Goal: Contribute content: Contribute content

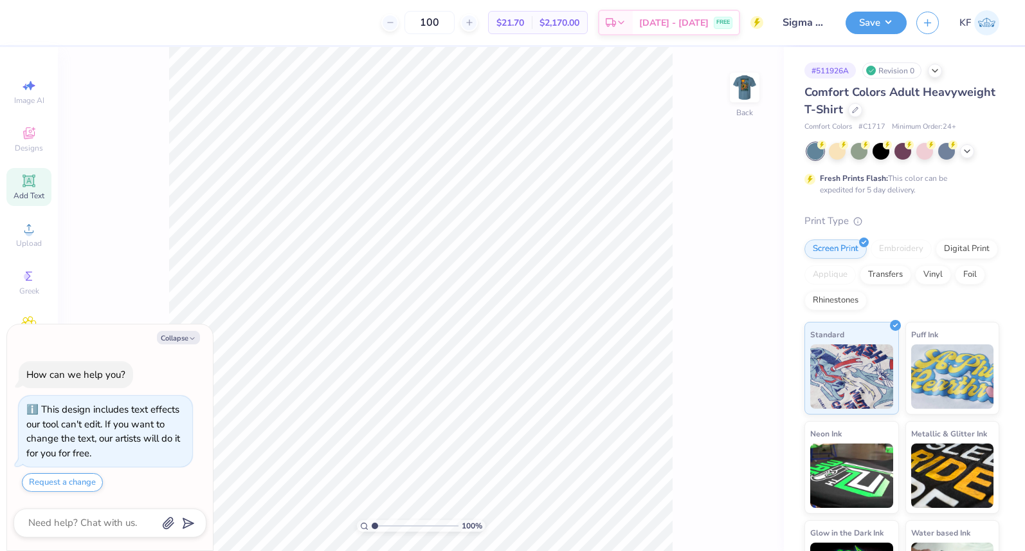
click at [16, 183] on div "Add Text" at bounding box center [28, 187] width 45 height 38
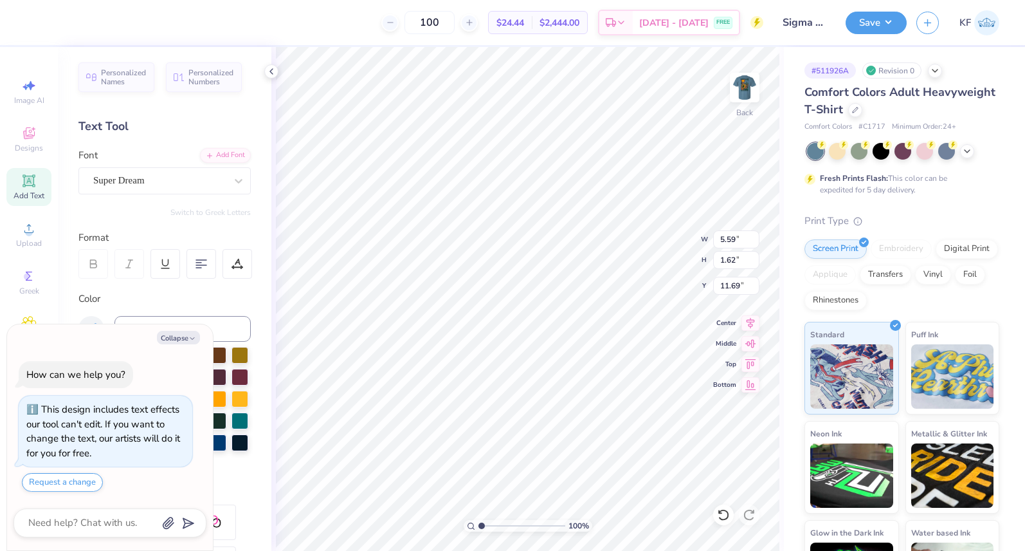
type textarea "x"
paste textarea
click at [44, 186] on div "Add Text" at bounding box center [28, 187] width 45 height 38
type textarea "x"
type textarea "TEX"
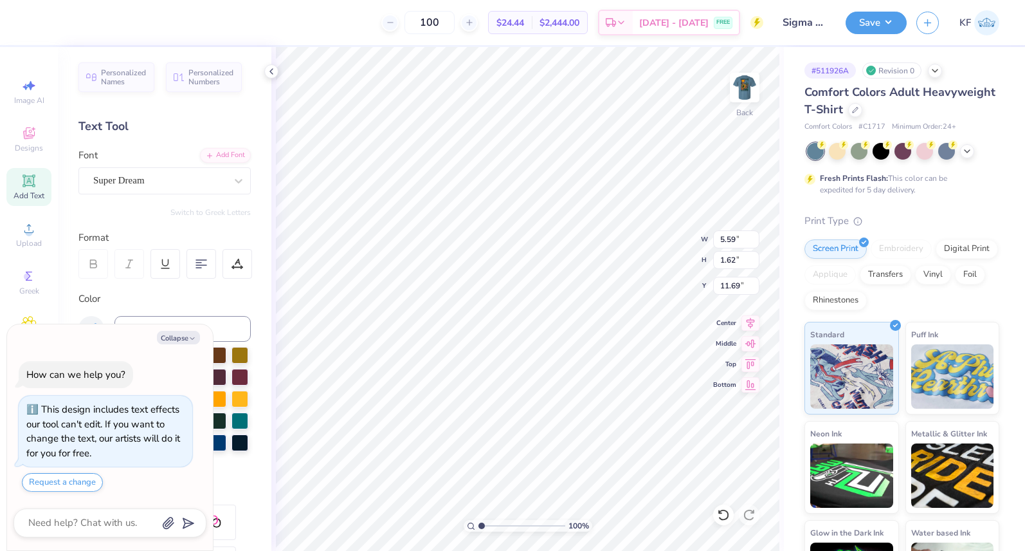
type textarea "x"
type textarea "TE"
type textarea "x"
type textarea "T"
type textarea "x"
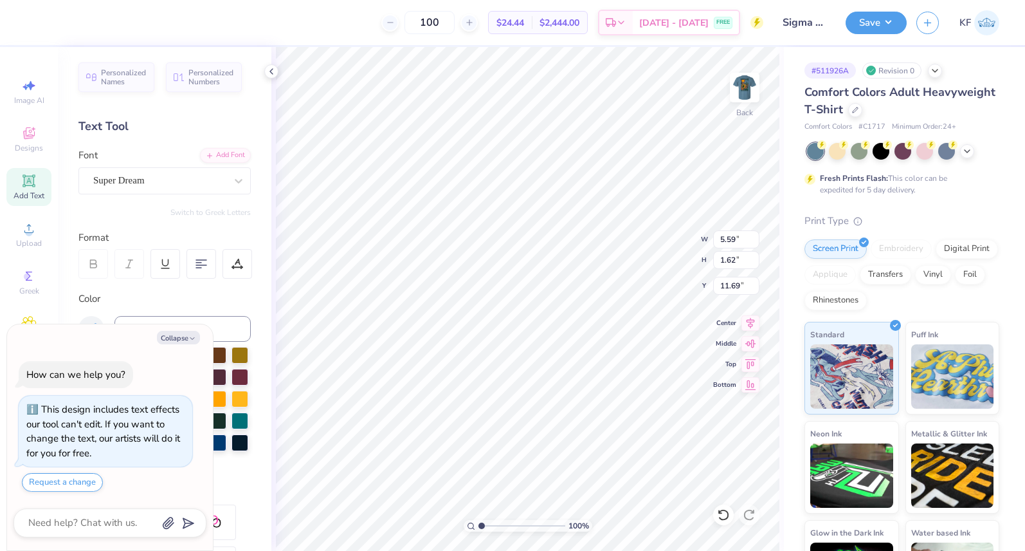
type textarea "x"
click at [167, 176] on div "Super Dream" at bounding box center [159, 180] width 135 height 20
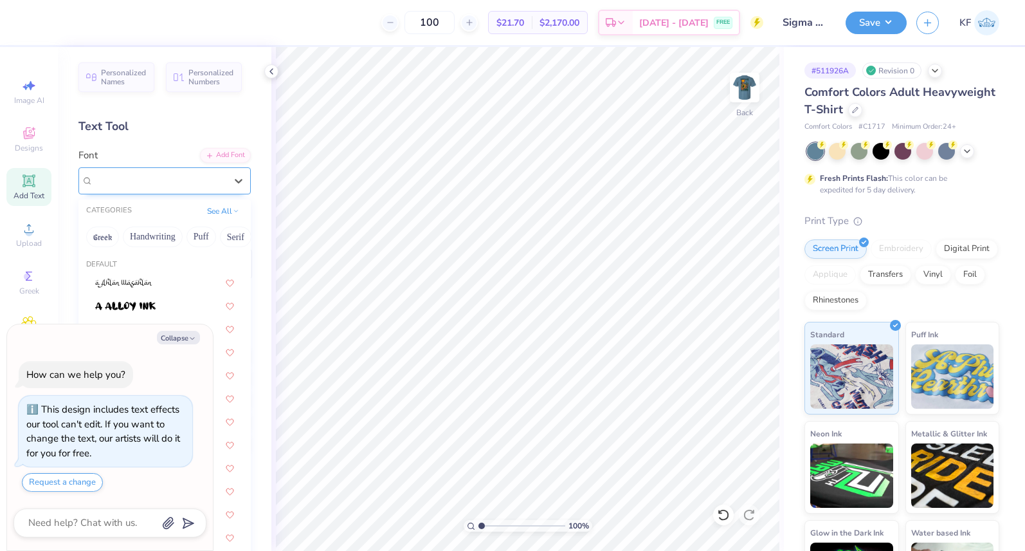
click at [175, 185] on div "Super Dream" at bounding box center [159, 180] width 133 height 15
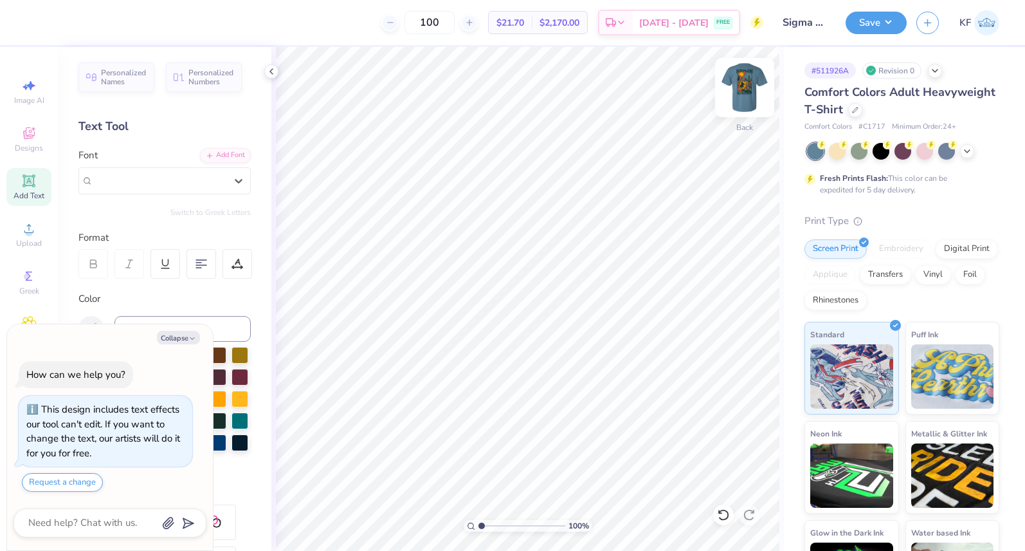
click at [751, 92] on img at bounding box center [744, 87] width 51 height 51
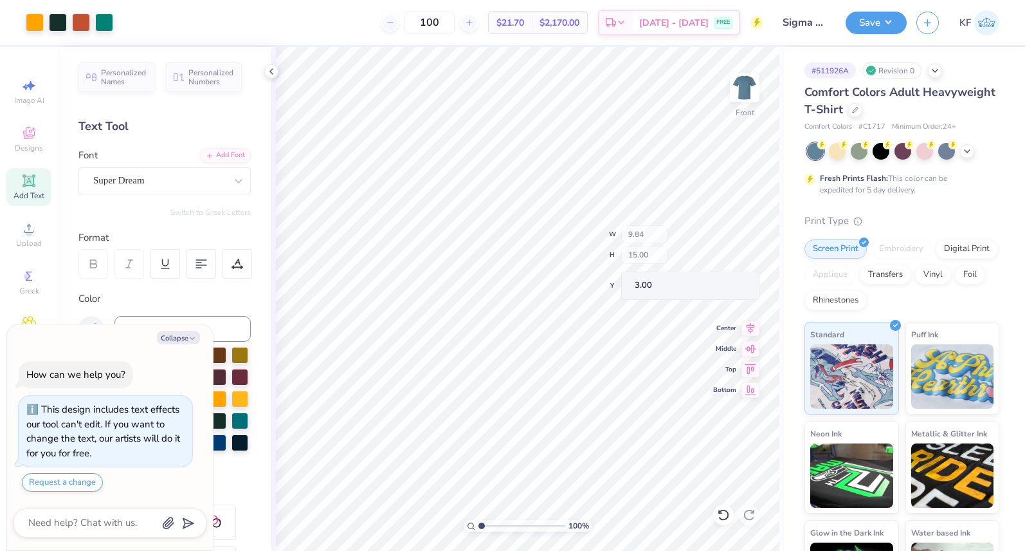
drag, startPoint x: 259, startPoint y: 280, endPoint x: 152, endPoint y: 262, distance: 108.9
click at [259, 280] on div "Personalized Names Personalized Numbers Text Tool Add Font Font Super Dream Swi…" at bounding box center [165, 299] width 214 height 504
click at [189, 338] on icon "button" at bounding box center [192, 338] width 8 height 8
type textarea "x"
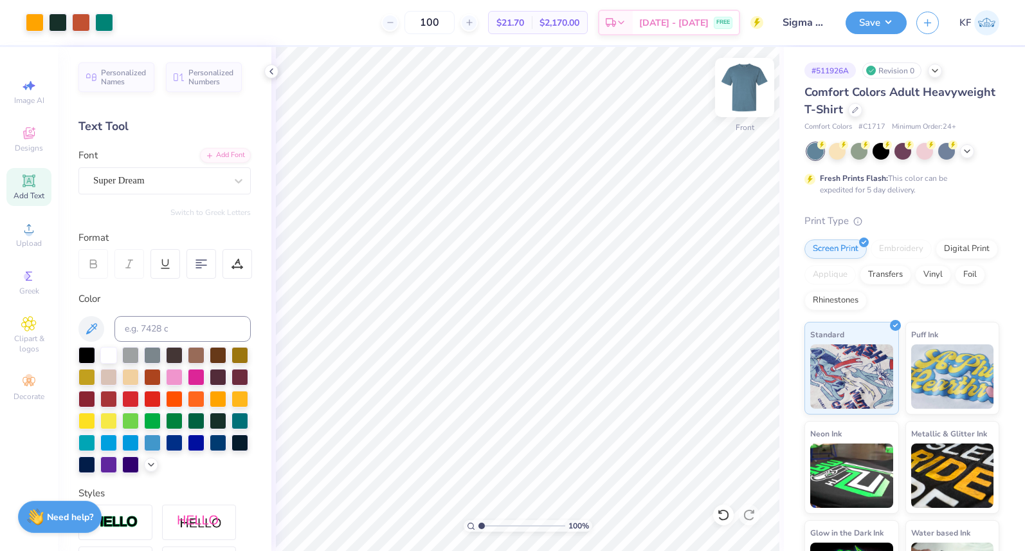
click at [749, 82] on img at bounding box center [744, 87] width 51 height 51
click at [274, 71] on icon at bounding box center [271, 71] width 10 height 10
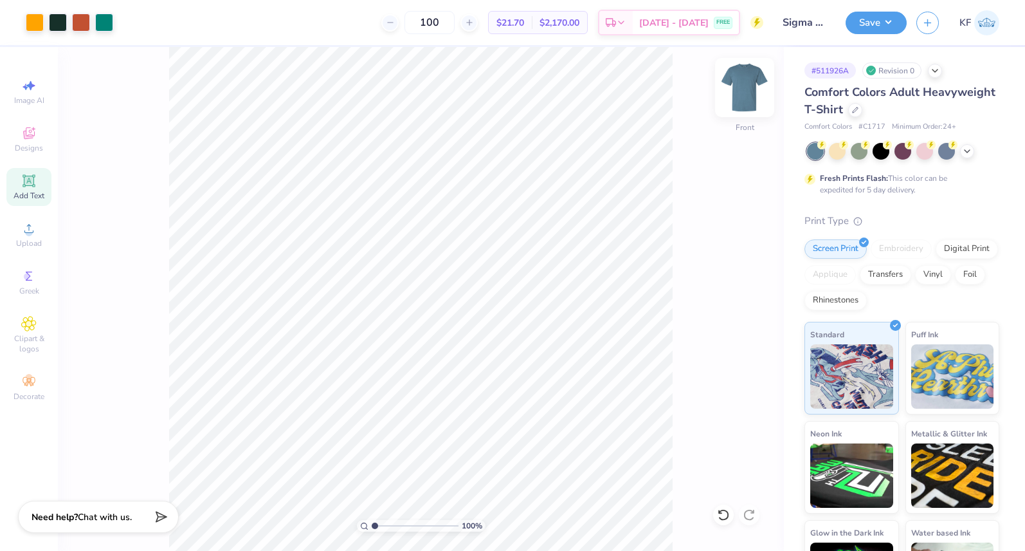
click at [740, 87] on img at bounding box center [744, 87] width 51 height 51
click at [965, 149] on icon at bounding box center [967, 151] width 10 height 10
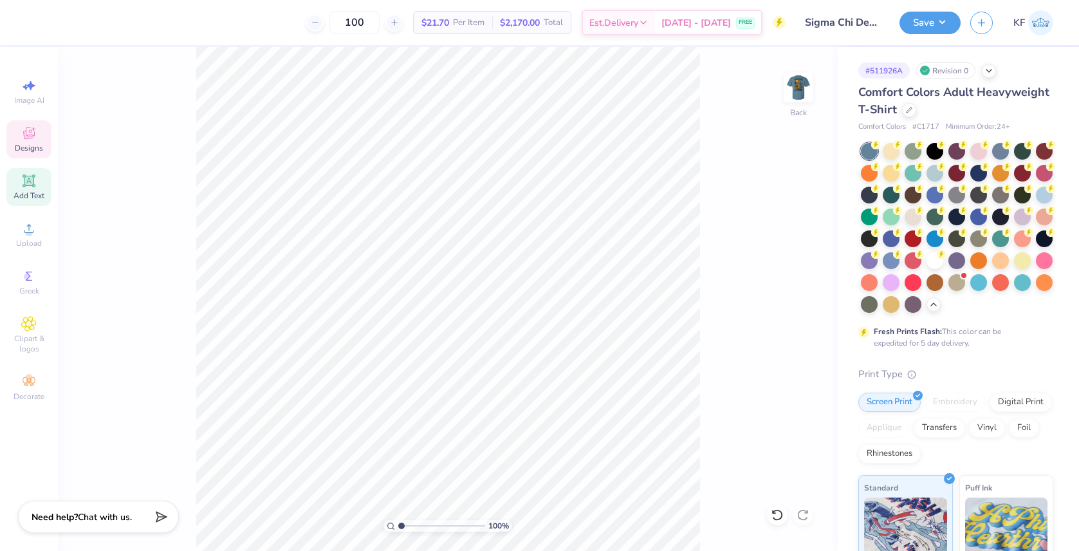
click at [17, 144] on span "Designs" at bounding box center [29, 148] width 28 height 10
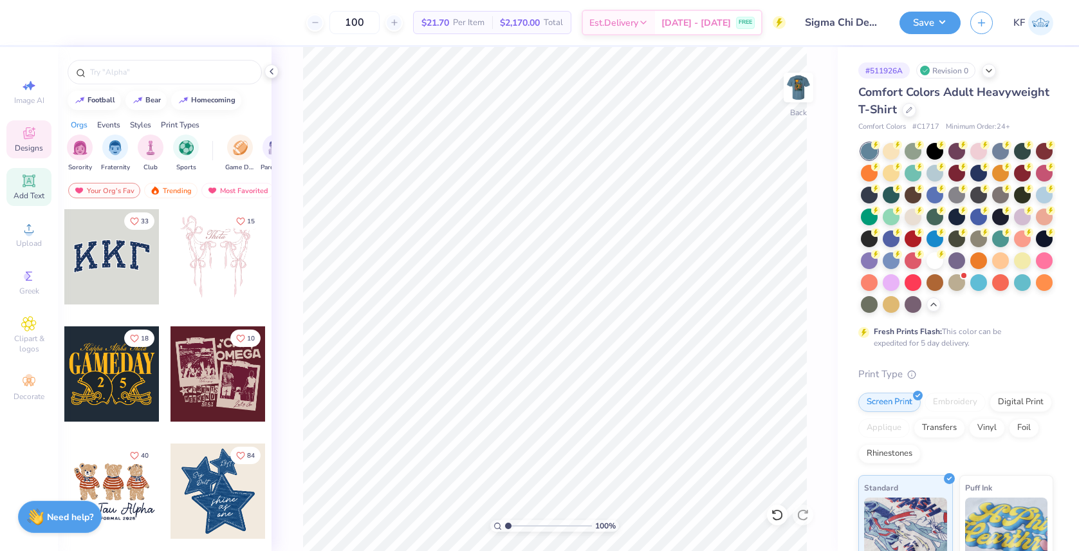
click at [25, 189] on div "Add Text" at bounding box center [28, 187] width 45 height 38
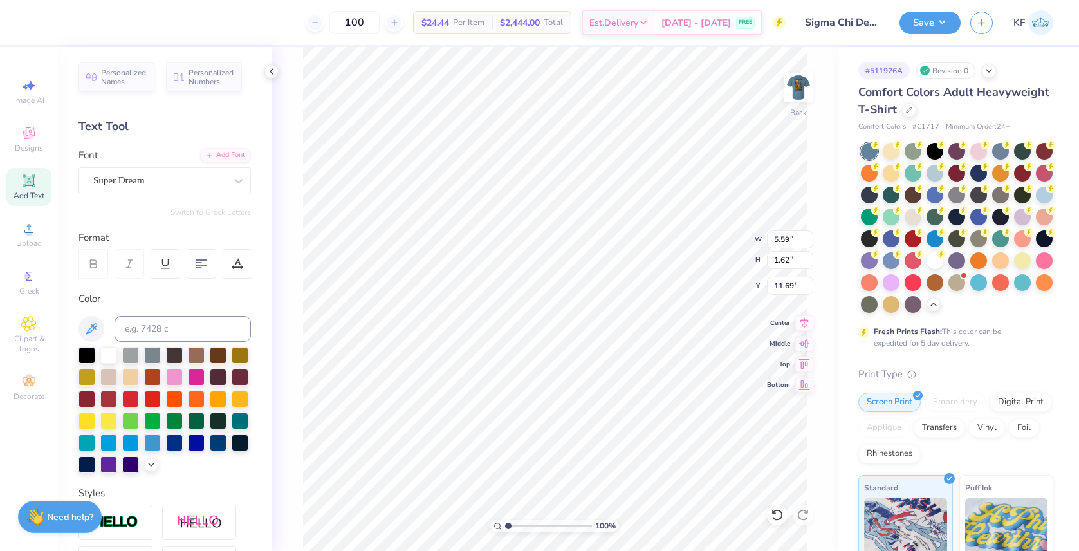
type textarea "E"
click at [586, 279] on ul "Cut Copy Paste Remove Background Duplicate Select All Delete Group Ungroup Brin…" at bounding box center [608, 384] width 101 height 327
type input "1.22"
click at [583, 284] on ul "Cut Copy Paste Remove Background Duplicate Select All Delete Group Ungroup Brin…" at bounding box center [609, 384] width 101 height 327
click at [26, 289] on span "Greek" at bounding box center [29, 291] width 20 height 10
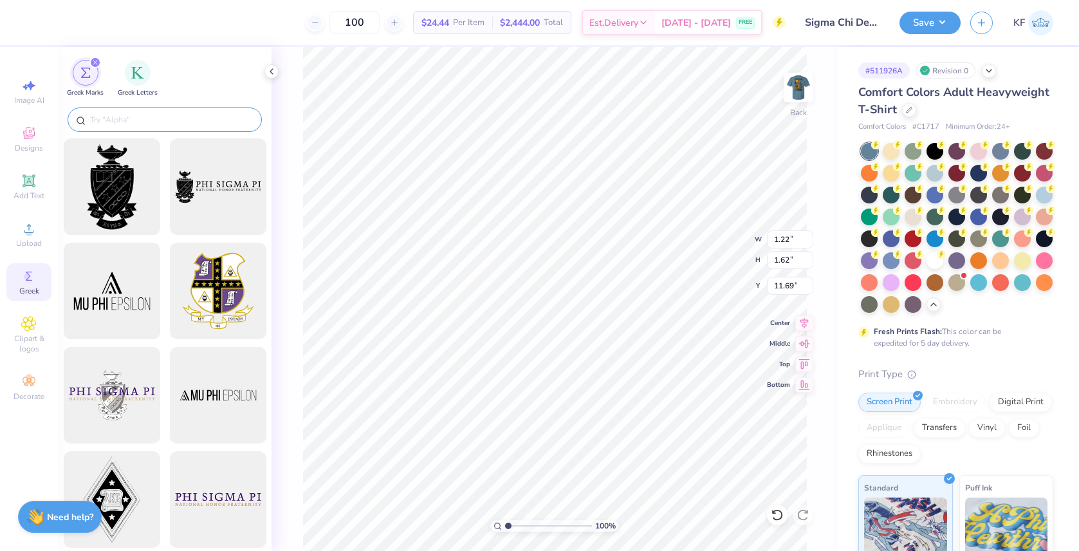
click at [114, 112] on div at bounding box center [165, 119] width 194 height 24
click at [122, 125] on input "text" at bounding box center [171, 119] width 165 height 13
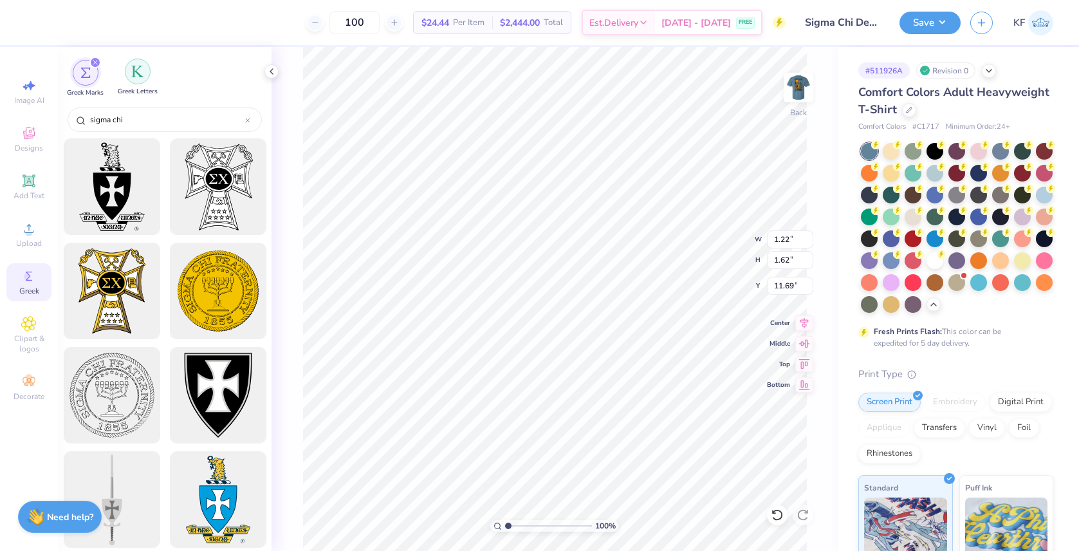
type input "sigma chi"
click at [138, 80] on div "filter for Greek Letters" at bounding box center [138, 72] width 26 height 26
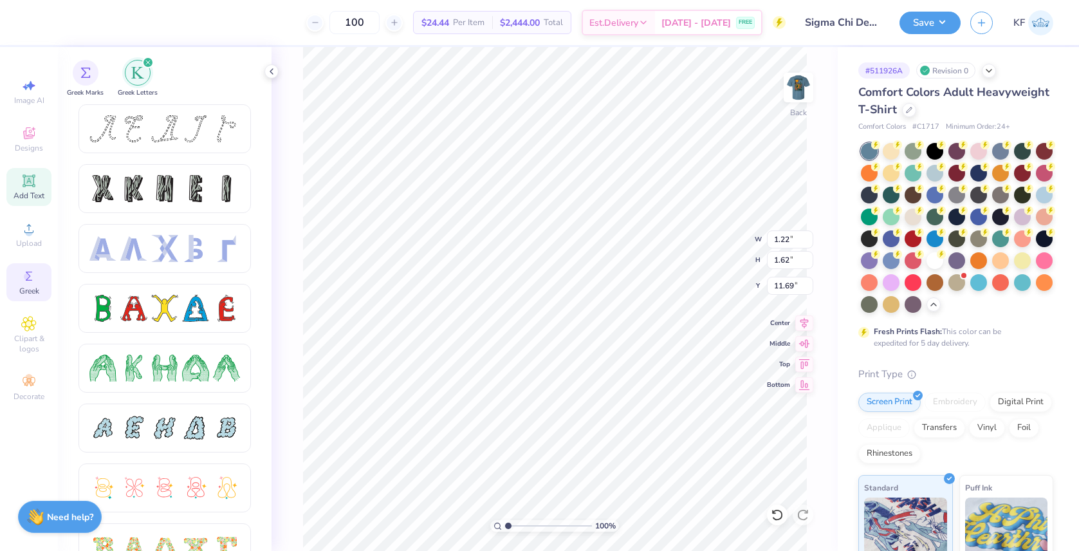
click at [44, 188] on div "Add Text" at bounding box center [28, 187] width 45 height 38
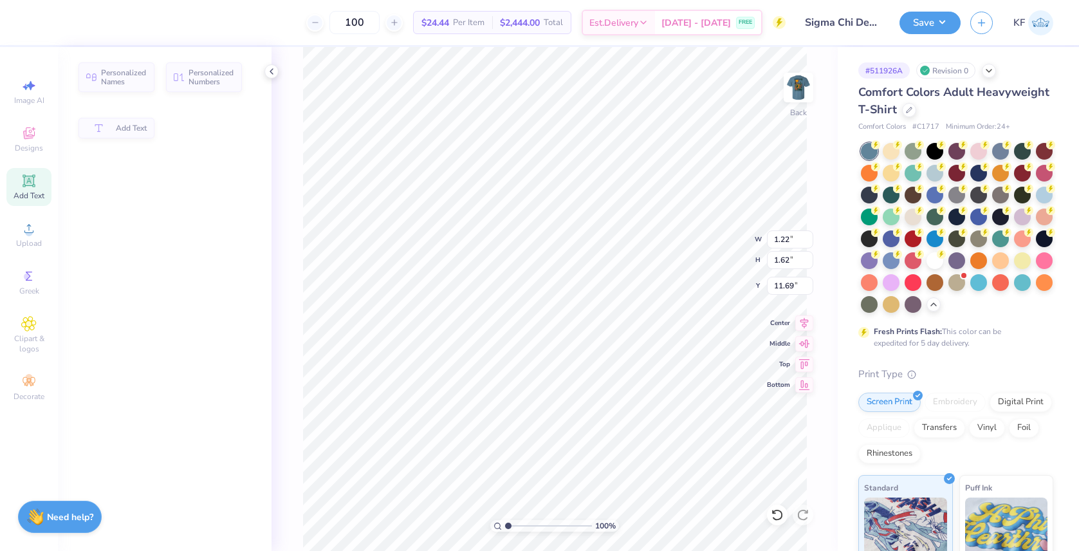
type input "5.59"
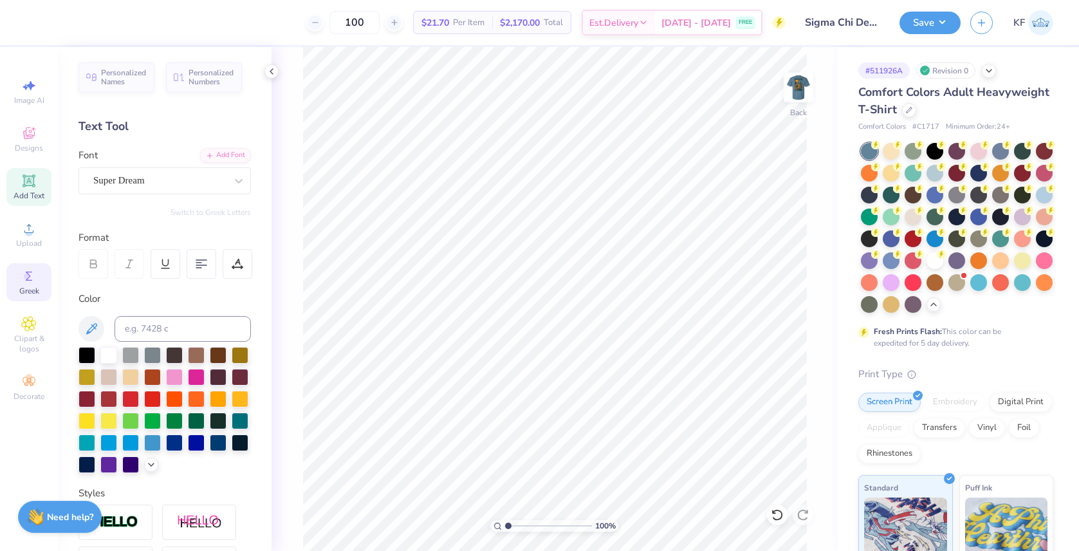
click at [35, 277] on icon at bounding box center [28, 275] width 15 height 15
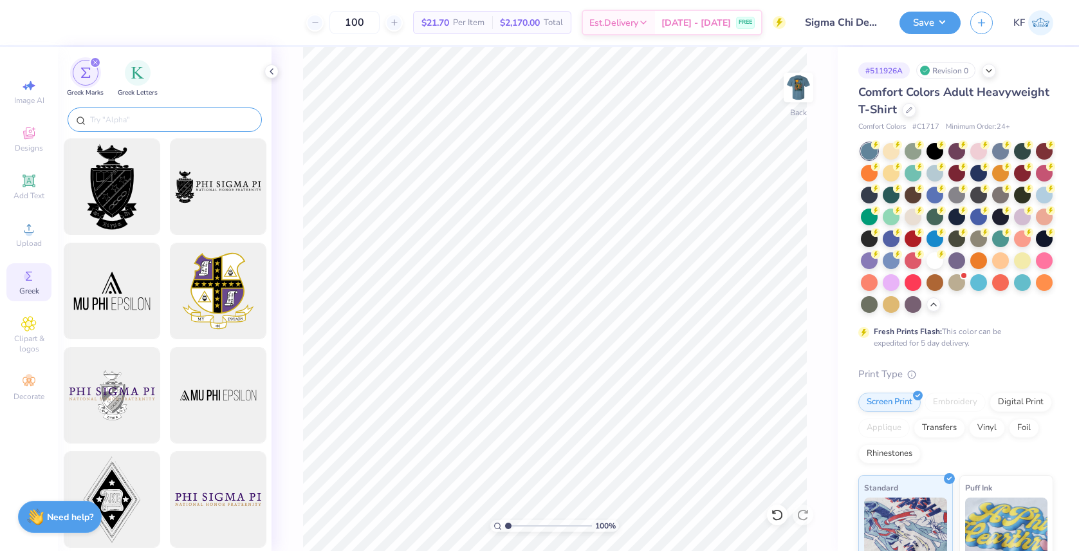
click at [138, 125] on input "text" at bounding box center [171, 119] width 165 height 13
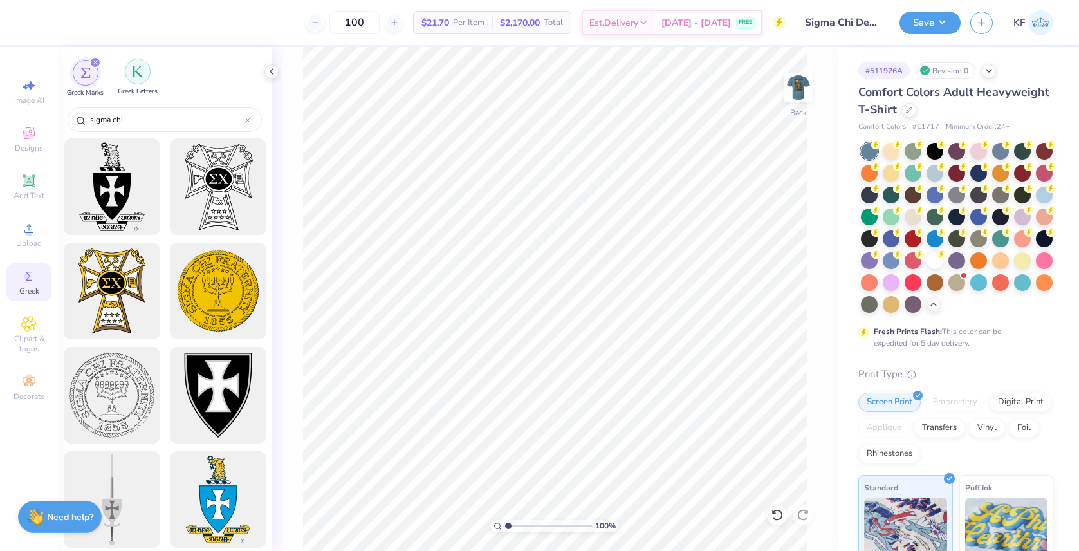
type input "sigma chi"
click at [132, 80] on div "filter for Greek Letters" at bounding box center [138, 72] width 26 height 26
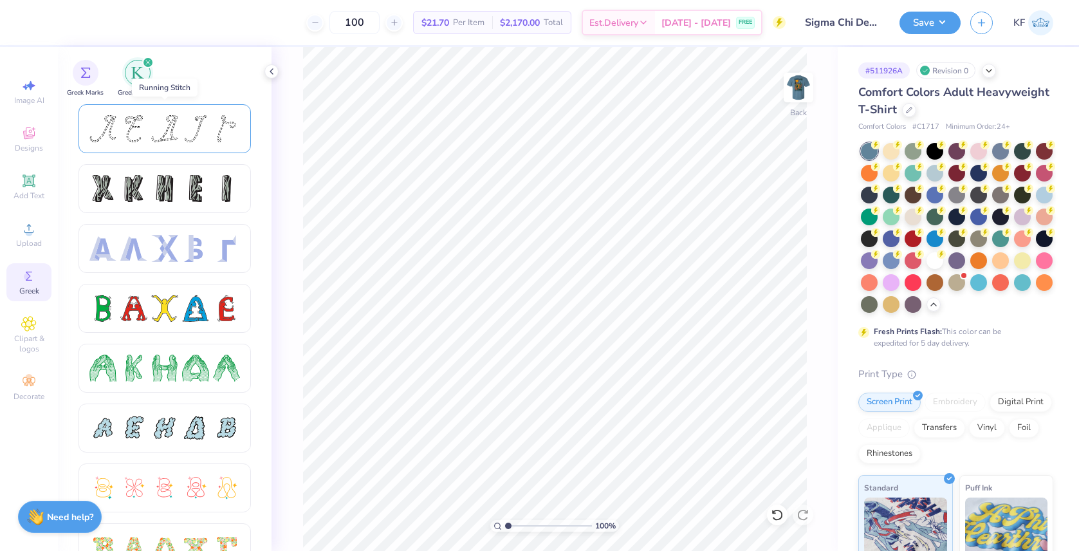
click at [169, 131] on div at bounding box center [164, 128] width 27 height 27
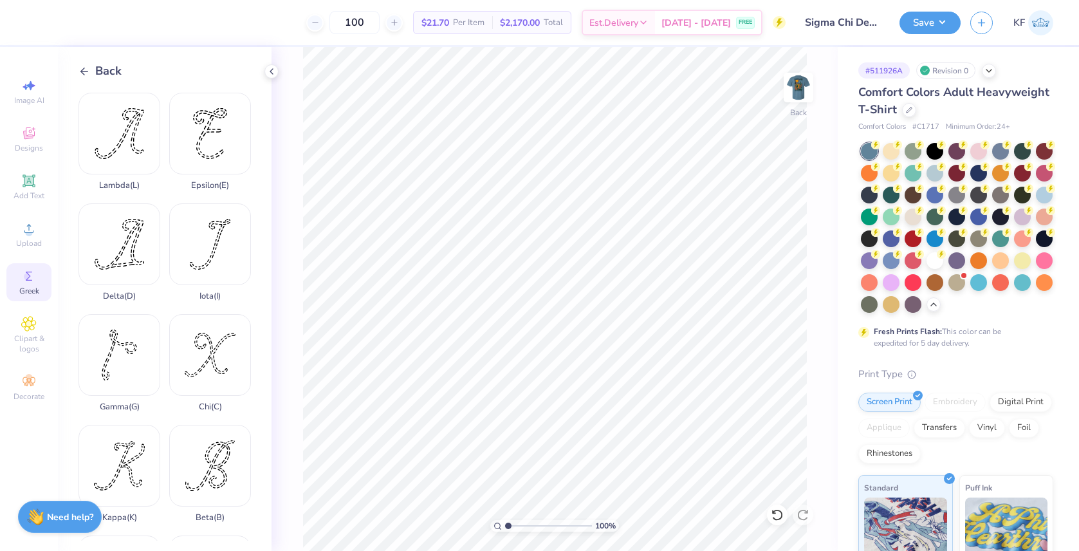
click at [84, 66] on icon at bounding box center [84, 72] width 12 height 12
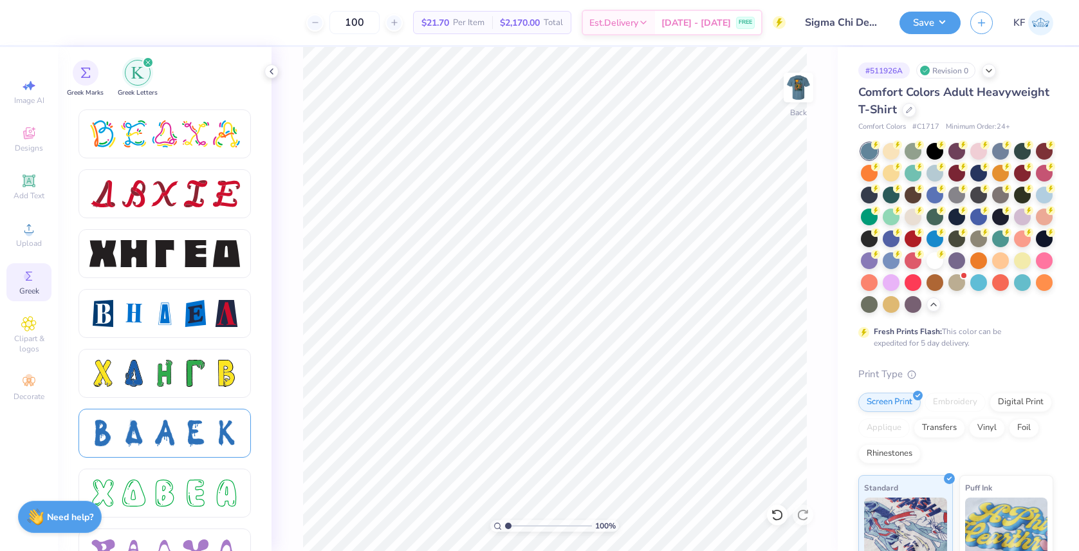
scroll to position [1589, 0]
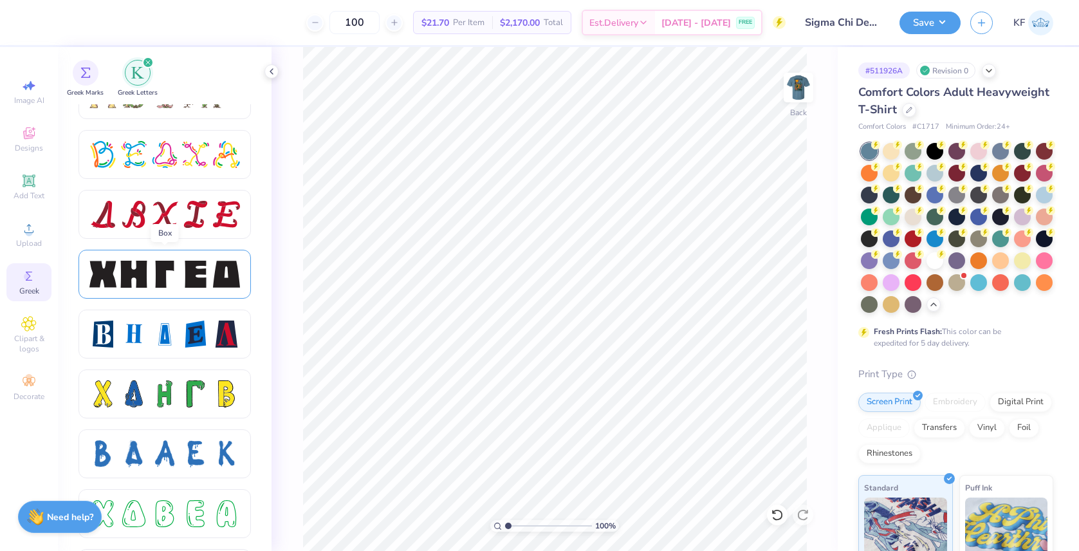
click at [170, 279] on div at bounding box center [164, 274] width 27 height 27
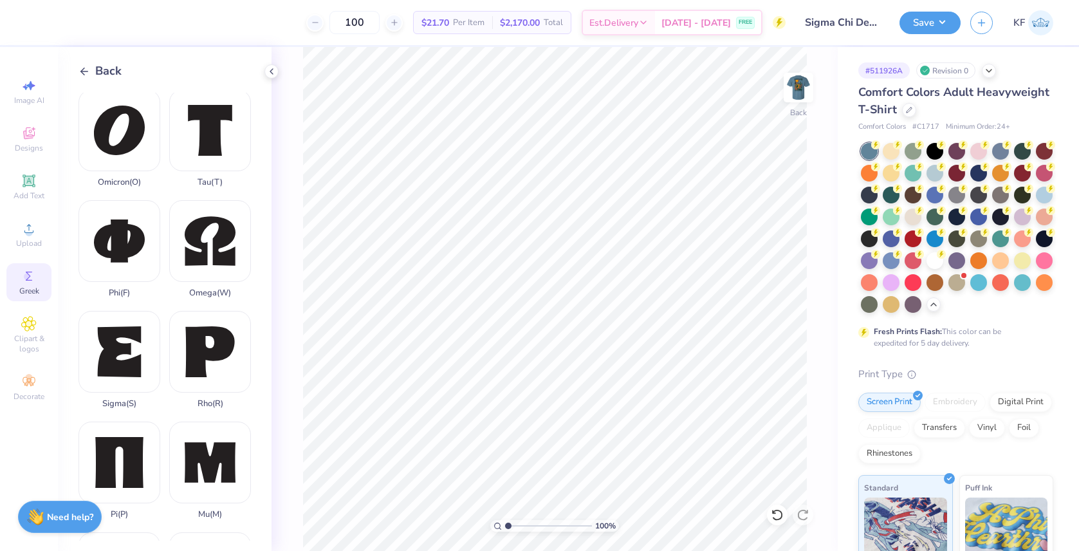
scroll to position [668, 0]
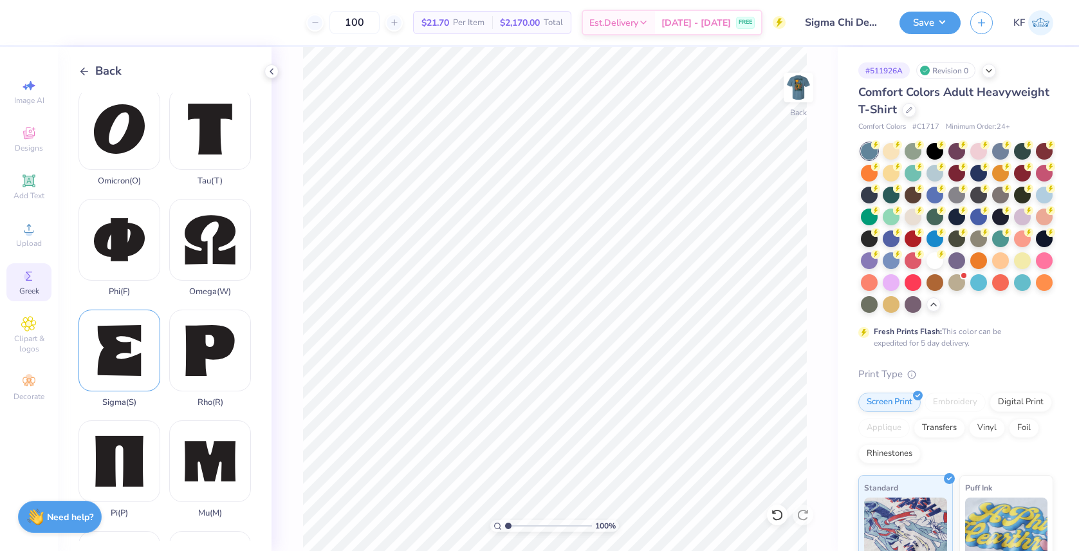
click at [143, 335] on div "Sigma ( S )" at bounding box center [119, 358] width 82 height 98
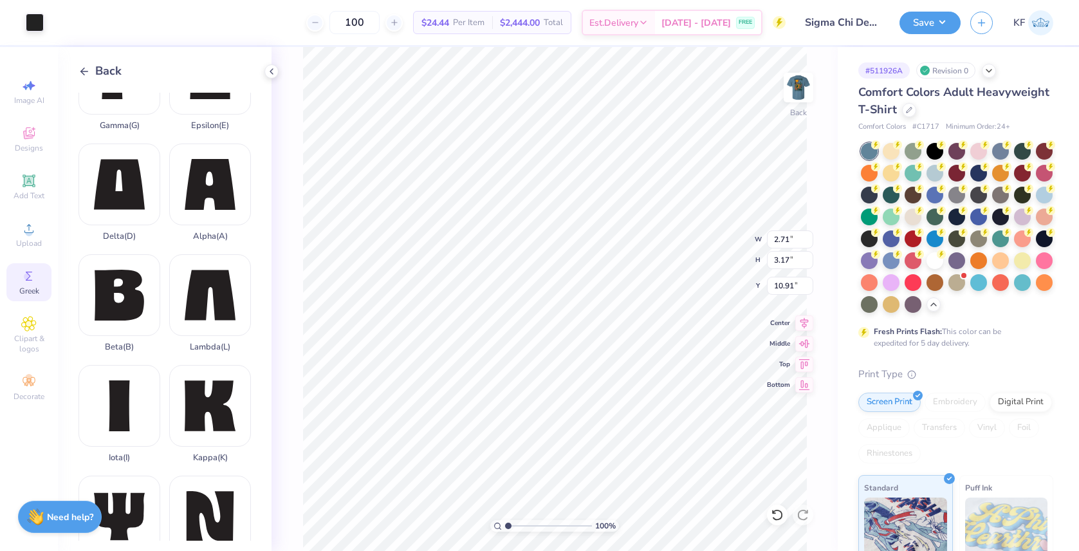
scroll to position [0, 0]
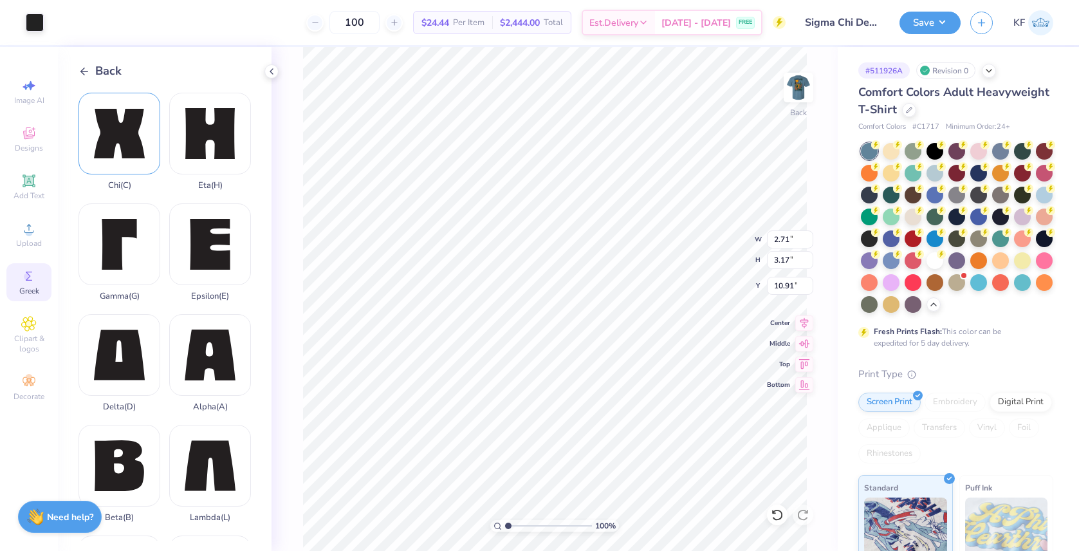
click at [113, 124] on div "Chi ( C )" at bounding box center [119, 142] width 82 height 98
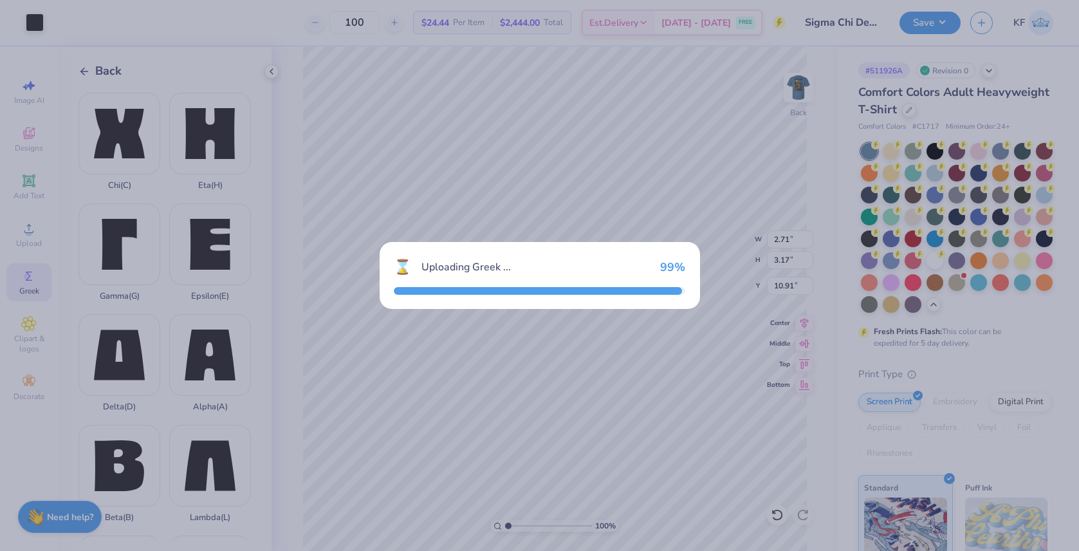
type input "3.23"
type input "3.15"
type input "10.93"
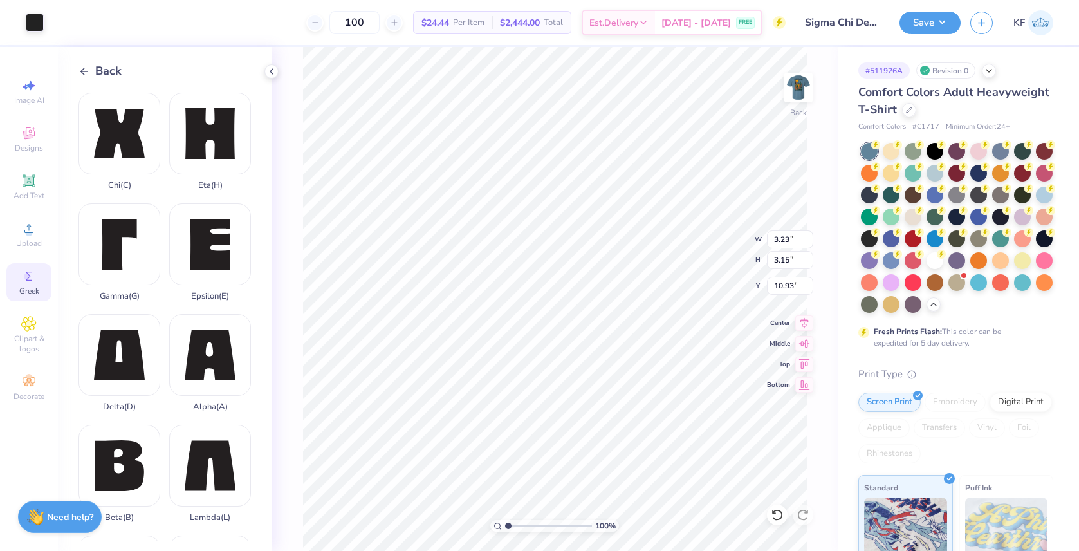
click at [77, 70] on div "Back Chi ( C ) Eta ( H ) Gamma ( G ) Epsilon ( E ) Delta ( D ) Alpha ( A ) Beta…" at bounding box center [165, 299] width 214 height 504
click at [87, 71] on icon at bounding box center [84, 72] width 12 height 12
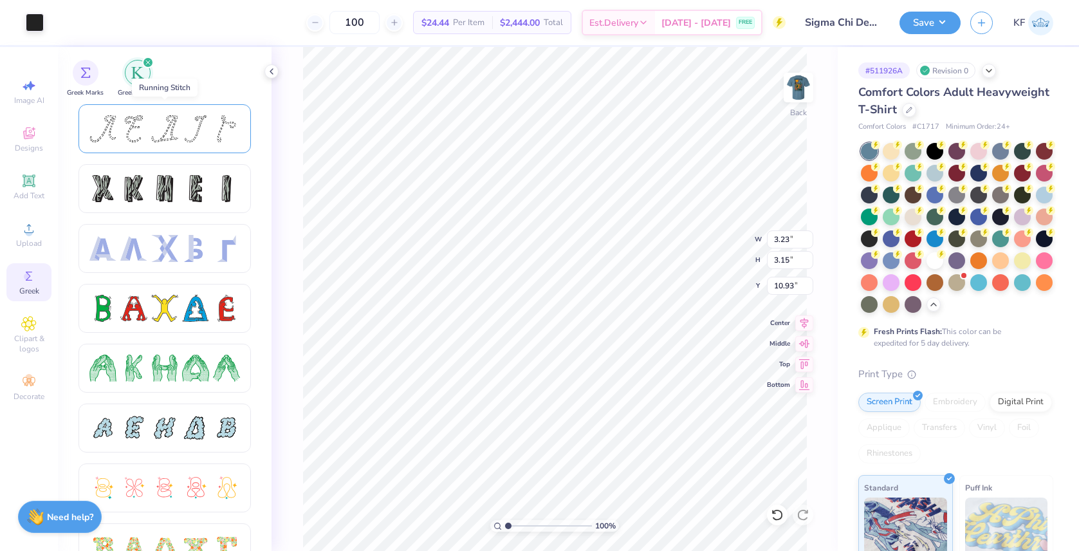
click at [154, 126] on div at bounding box center [164, 128] width 27 height 27
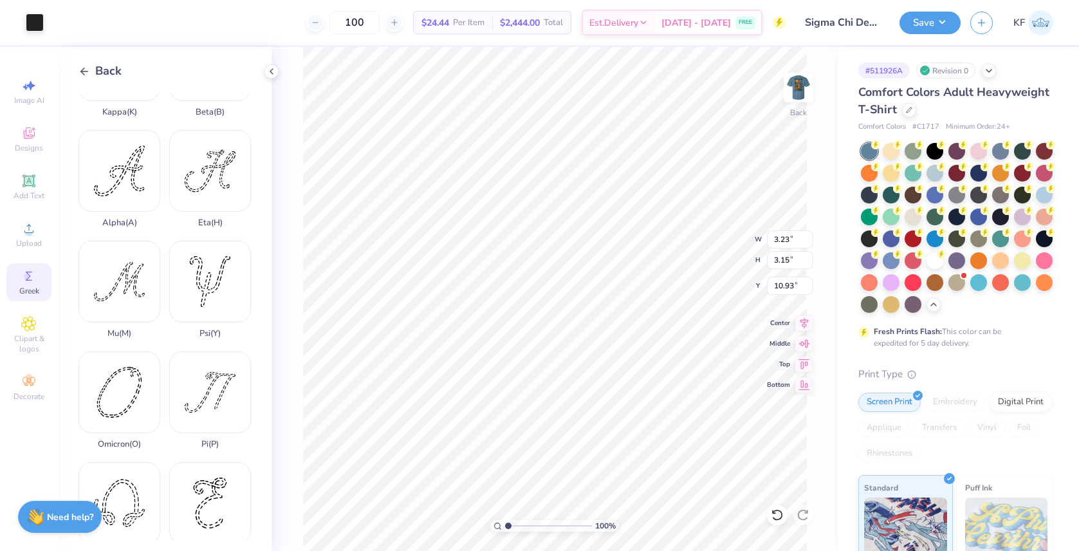
scroll to position [404, 0]
click at [85, 70] on icon at bounding box center [84, 72] width 12 height 12
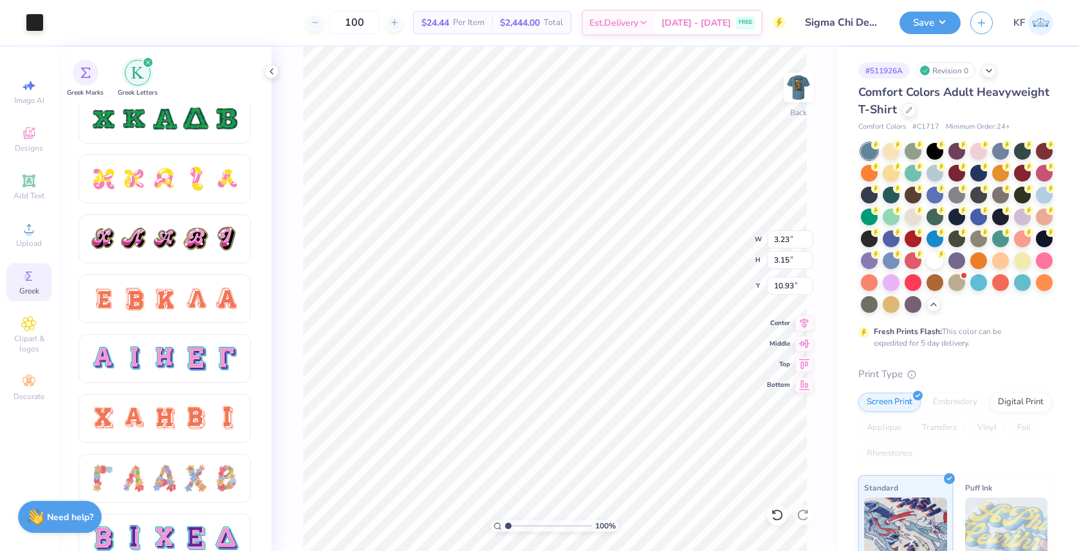
scroll to position [726, 0]
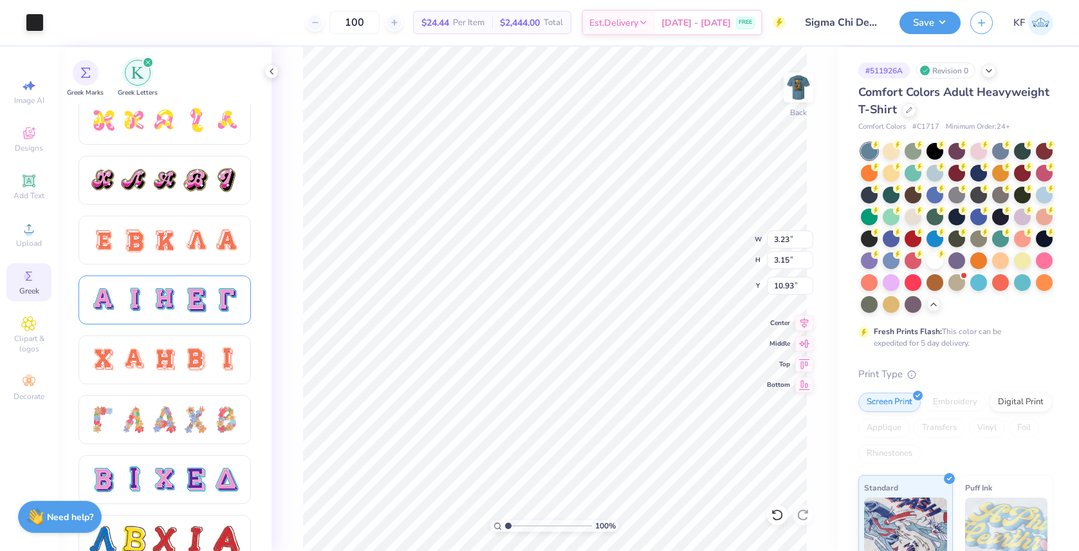
click at [194, 296] on div at bounding box center [195, 299] width 27 height 27
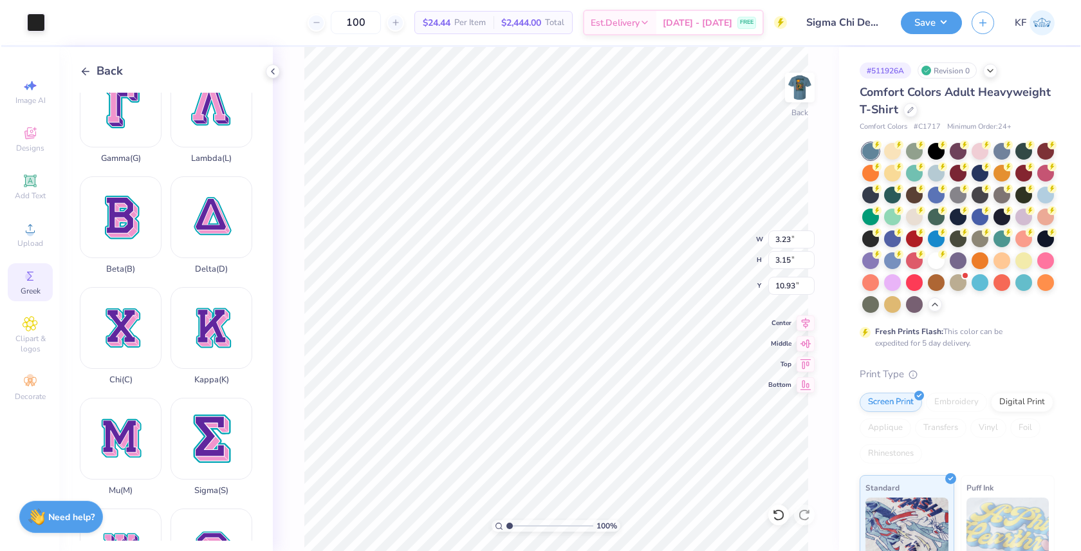
scroll to position [252, 0]
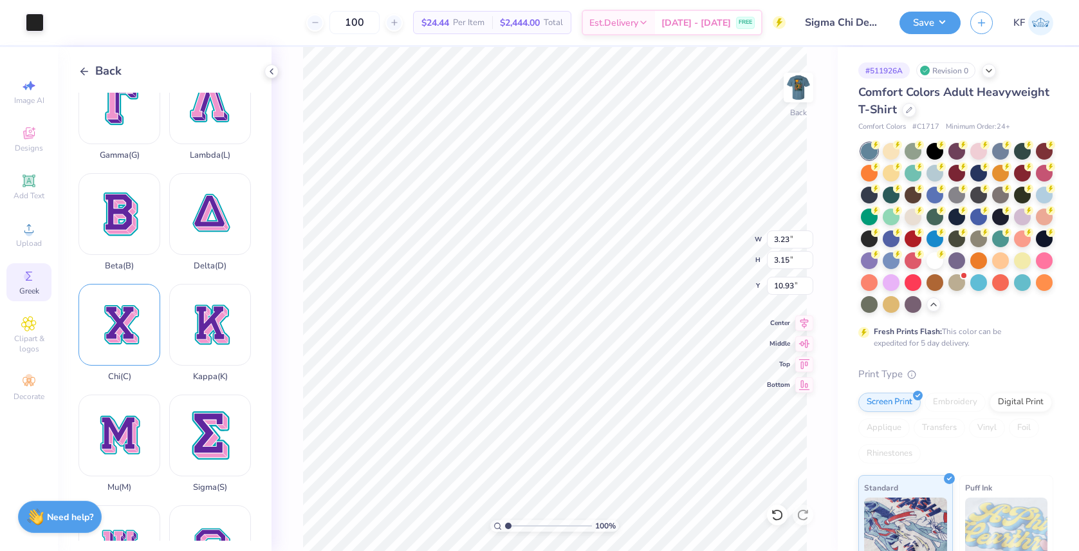
click at [131, 325] on div "Chi ( C )" at bounding box center [119, 333] width 82 height 98
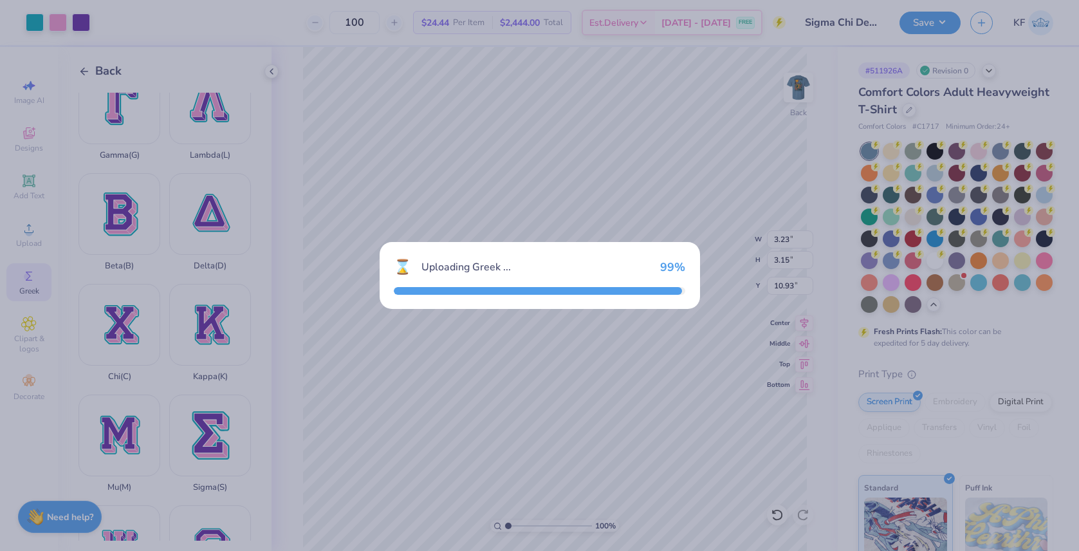
type input "14.23"
type input "16.07"
type input "4.46"
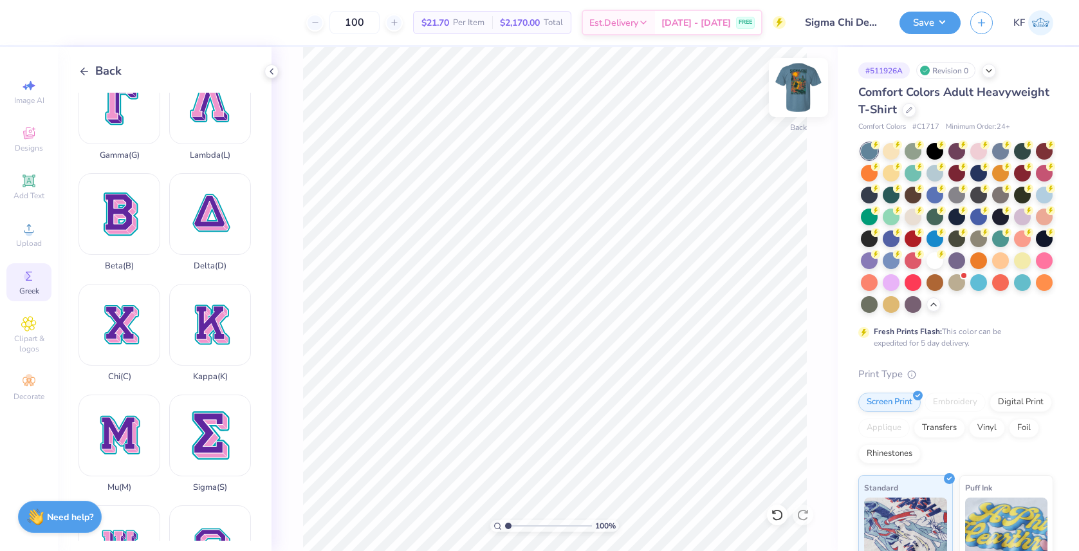
click at [807, 92] on img at bounding box center [798, 87] width 51 height 51
click at [933, 150] on div at bounding box center [934, 150] width 17 height 17
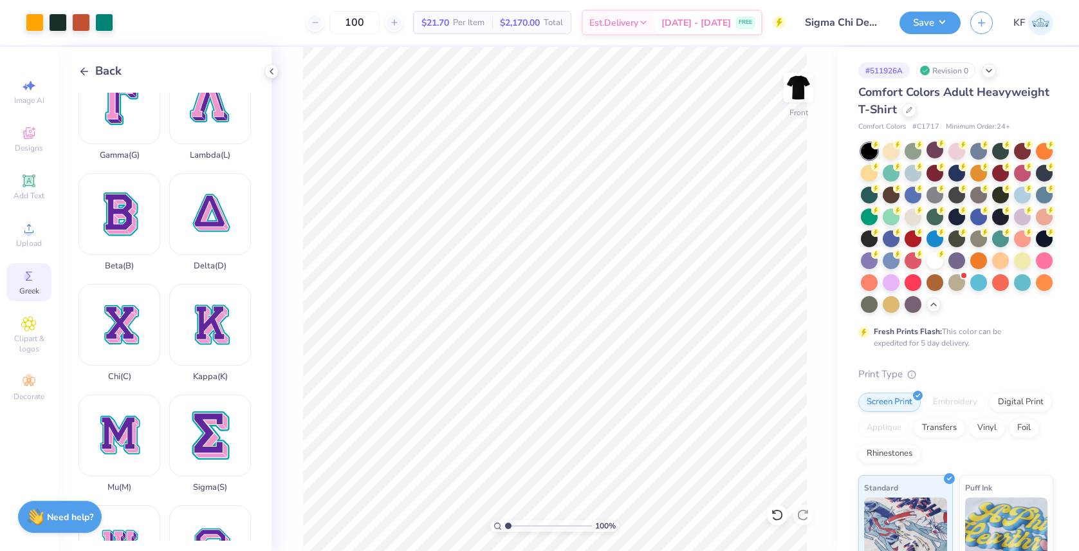
click at [84, 72] on icon at bounding box center [84, 72] width 12 height 12
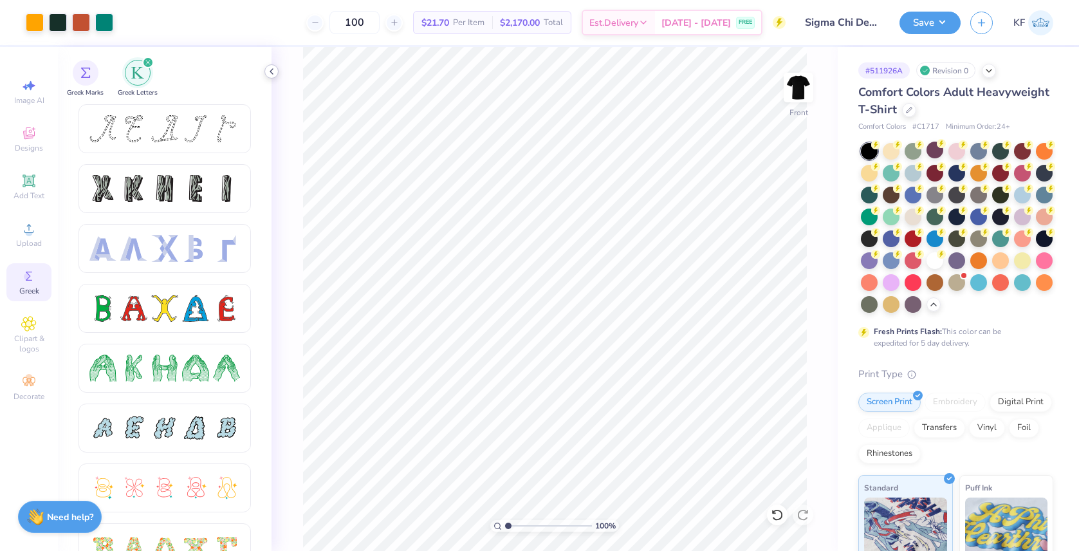
click at [270, 73] on icon at bounding box center [271, 71] width 10 height 10
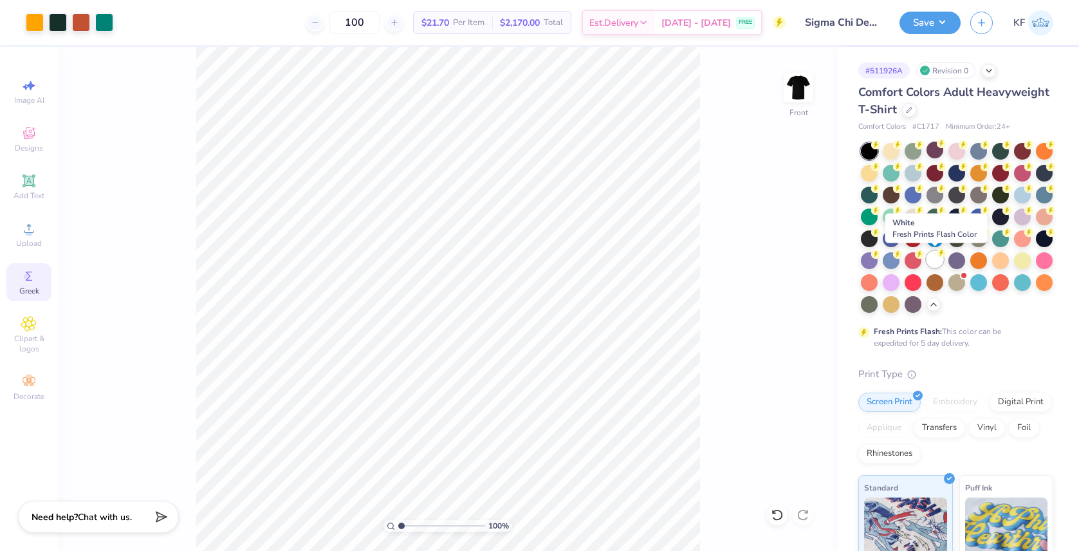
click at [935, 262] on div at bounding box center [934, 259] width 17 height 17
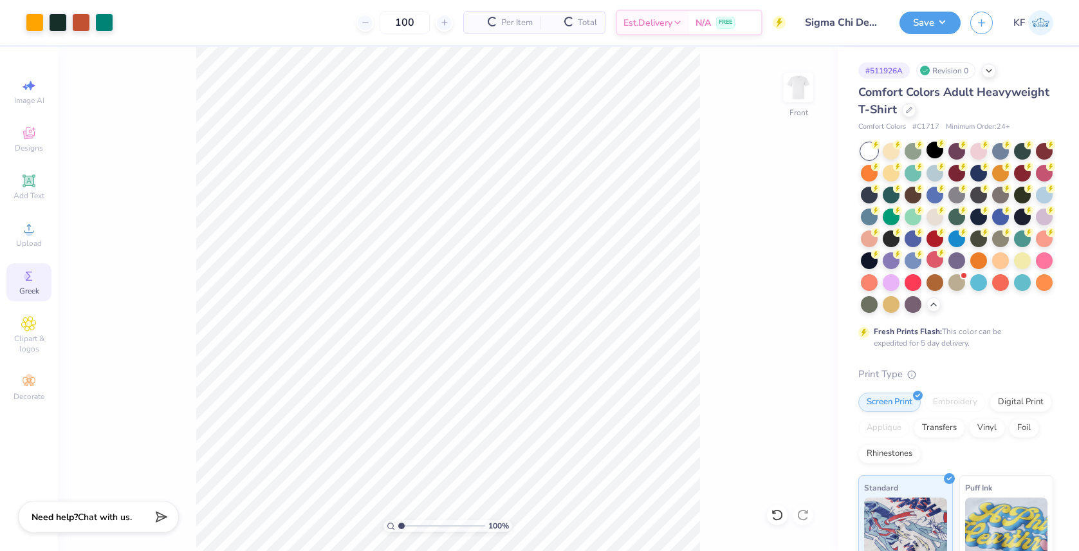
click at [867, 152] on div at bounding box center [869, 151] width 17 height 17
click at [931, 172] on div at bounding box center [934, 171] width 17 height 17
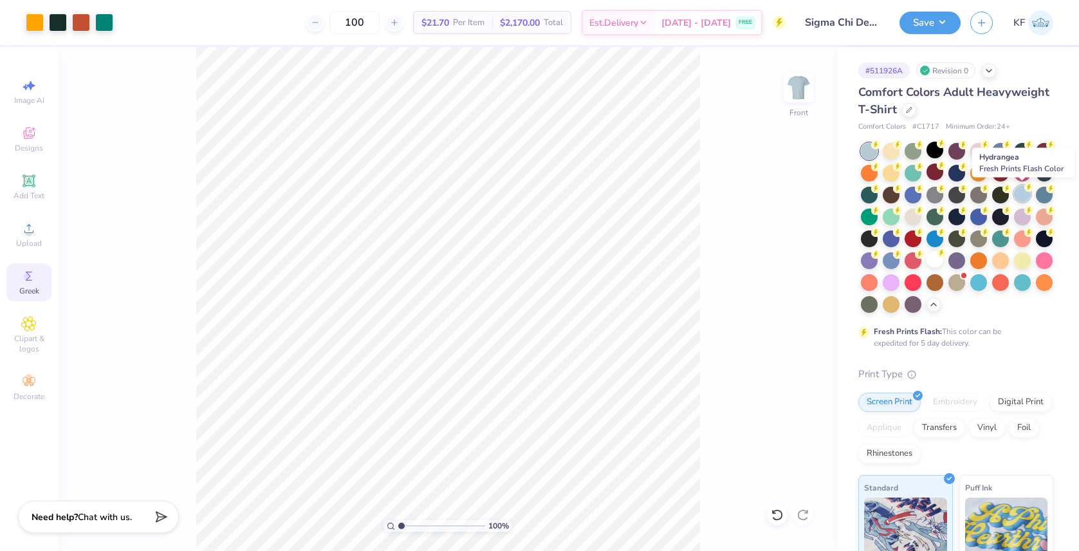
click at [1023, 196] on div at bounding box center [1022, 193] width 17 height 17
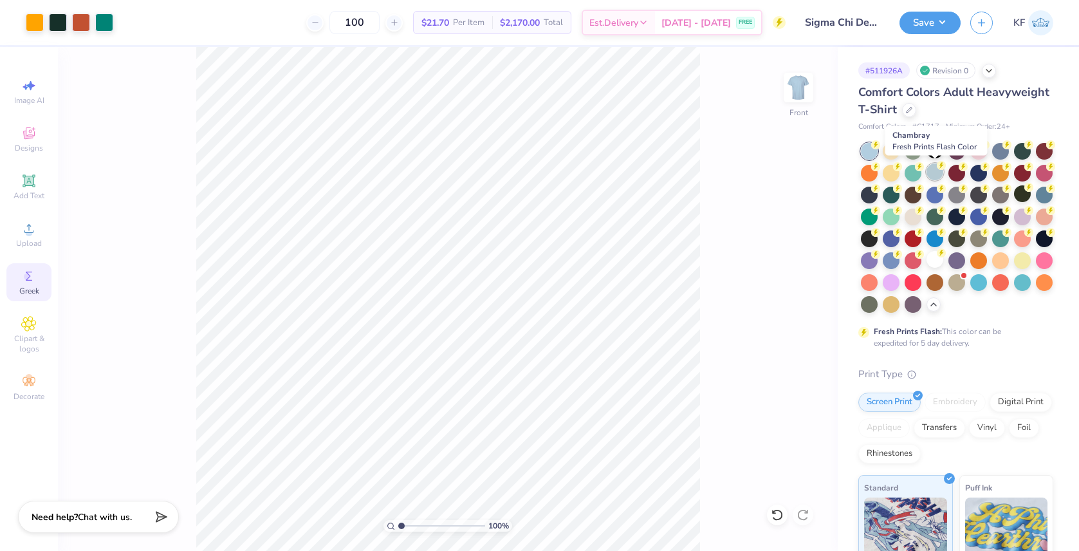
click at [933, 169] on div at bounding box center [934, 171] width 17 height 17
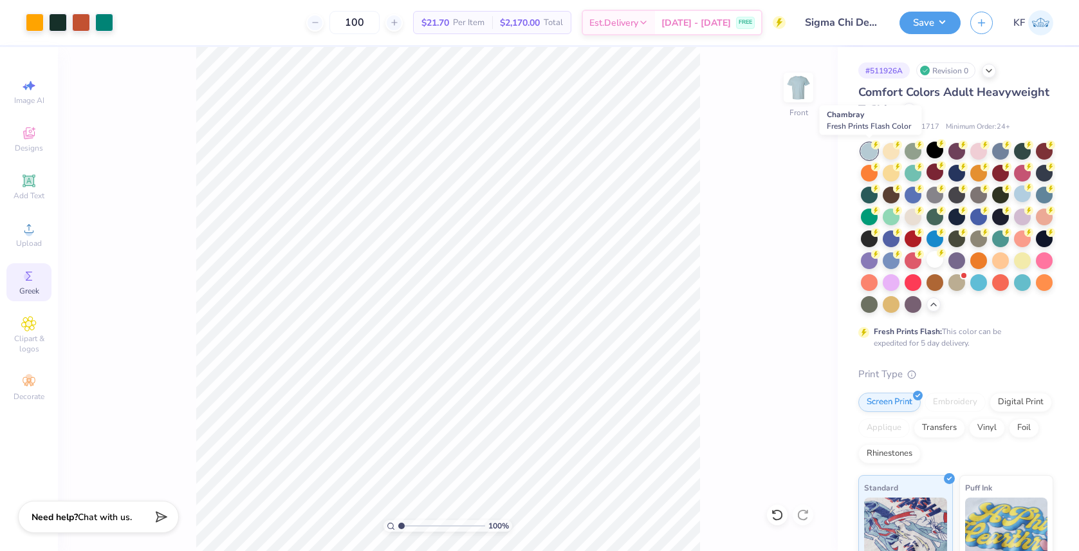
click at [870, 147] on div at bounding box center [869, 151] width 17 height 17
click at [924, 23] on button "Save" at bounding box center [931, 21] width 61 height 23
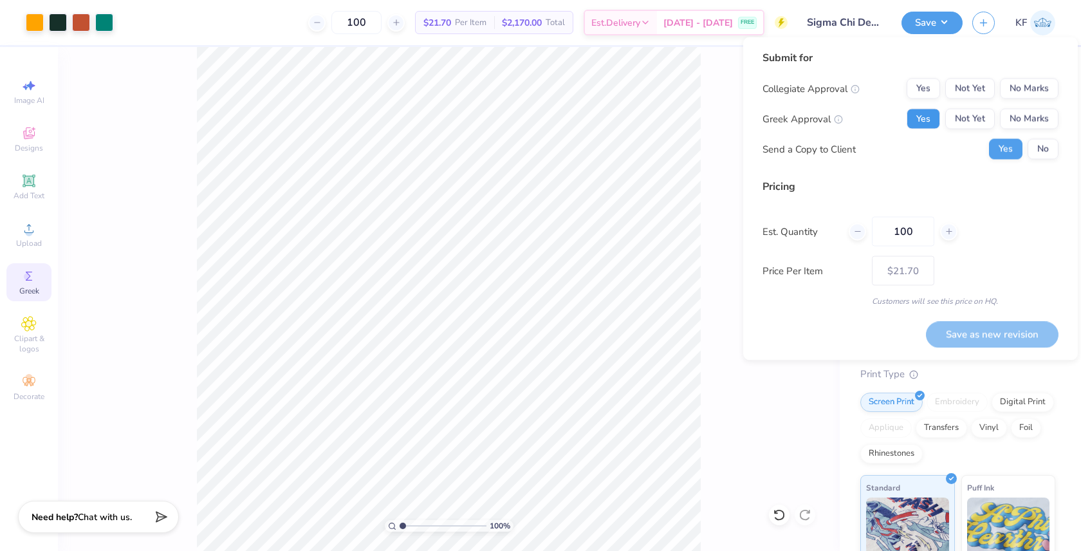
click at [924, 119] on button "Yes" at bounding box center [922, 119] width 33 height 21
click at [971, 119] on button "Not Yet" at bounding box center [970, 119] width 50 height 21
click at [925, 127] on button "Yes" at bounding box center [922, 119] width 33 height 21
click at [967, 334] on div "Save as new revision" at bounding box center [992, 334] width 133 height 26
click at [727, 287] on div "100 % Front" at bounding box center [449, 299] width 782 height 504
